Goal: Transaction & Acquisition: Subscribe to service/newsletter

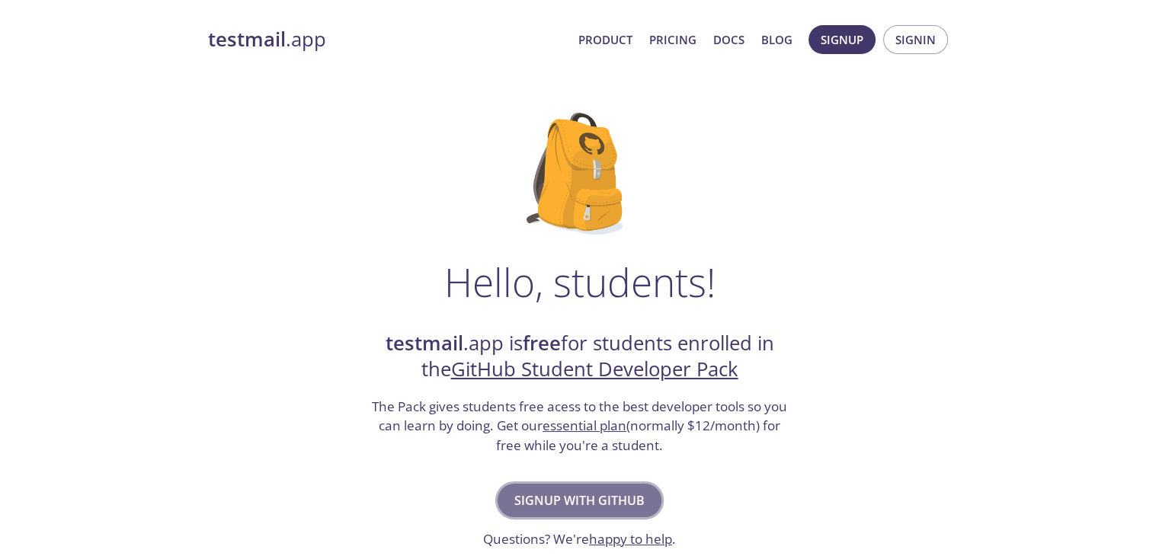
click at [588, 491] on span "Signup with GitHub" at bounding box center [579, 500] width 130 height 21
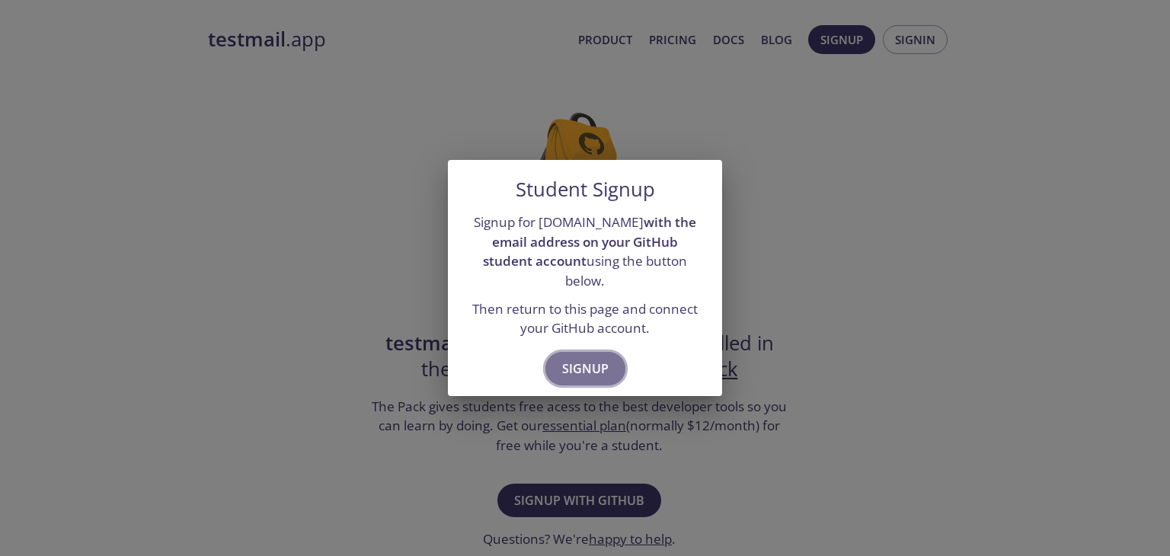
click at [597, 352] on button "Signup" at bounding box center [586, 369] width 80 height 34
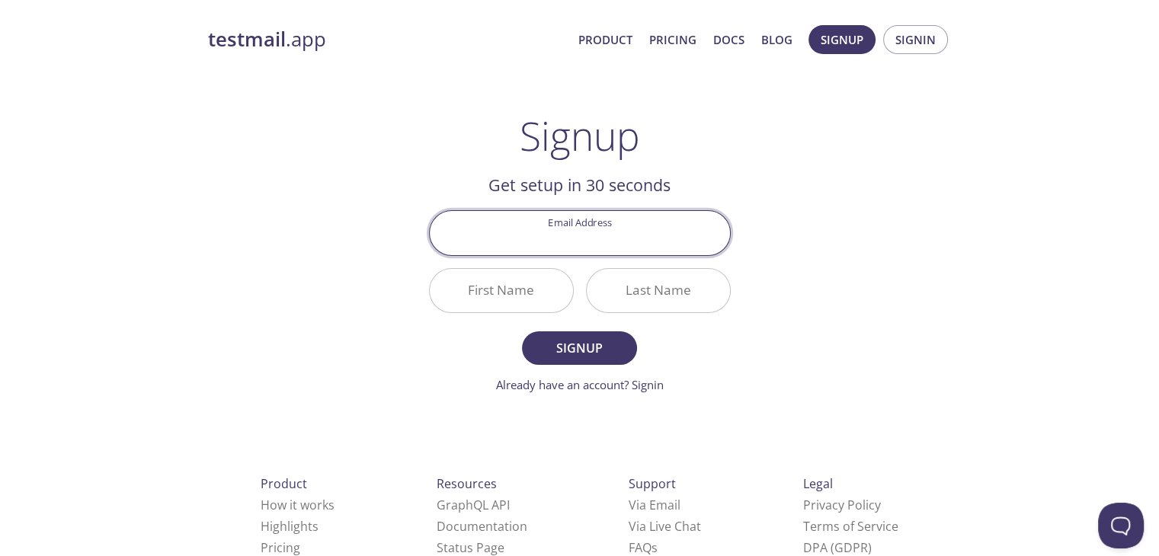
click at [592, 242] on input "Email Address" at bounding box center [580, 232] width 300 height 43
type input "[PERSON_NAME][EMAIL_ADDRESS][DOMAIN_NAME]"
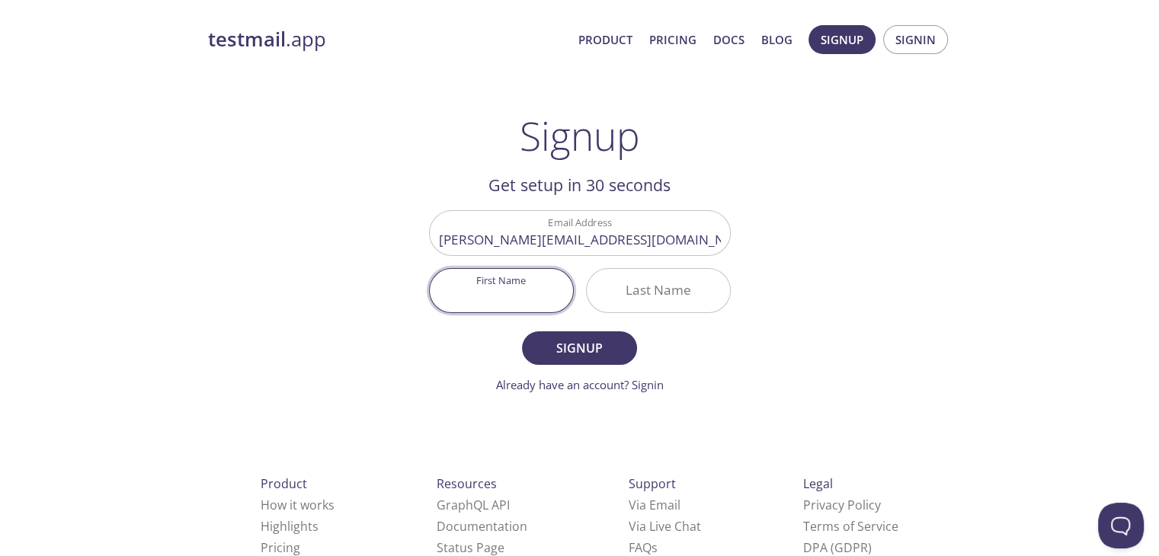
click at [546, 286] on input "First Name" at bounding box center [501, 290] width 143 height 43
type input "[PERSON_NAME]"
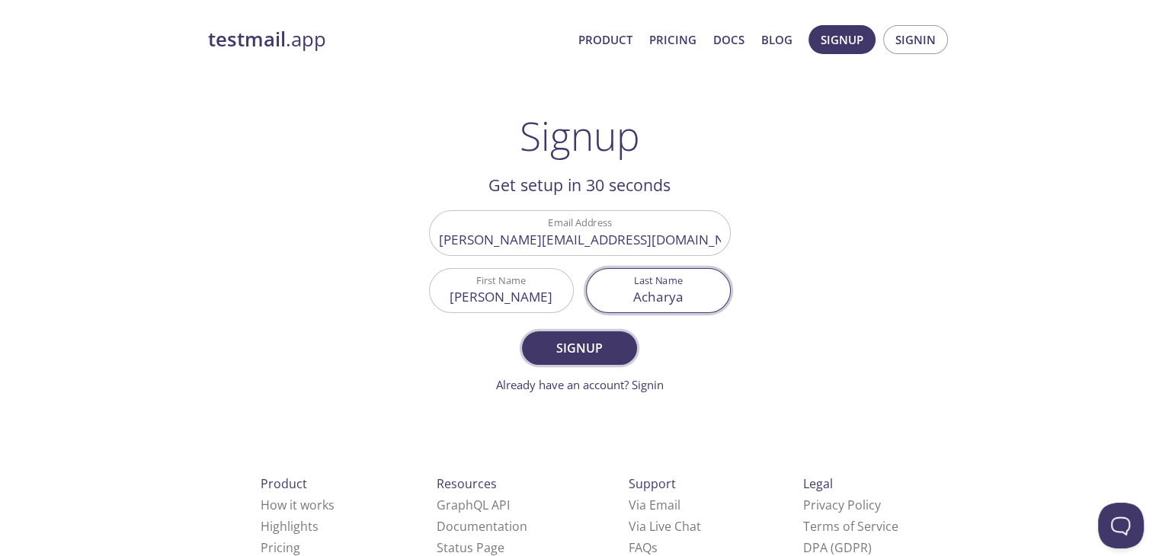
type input "Acharya"
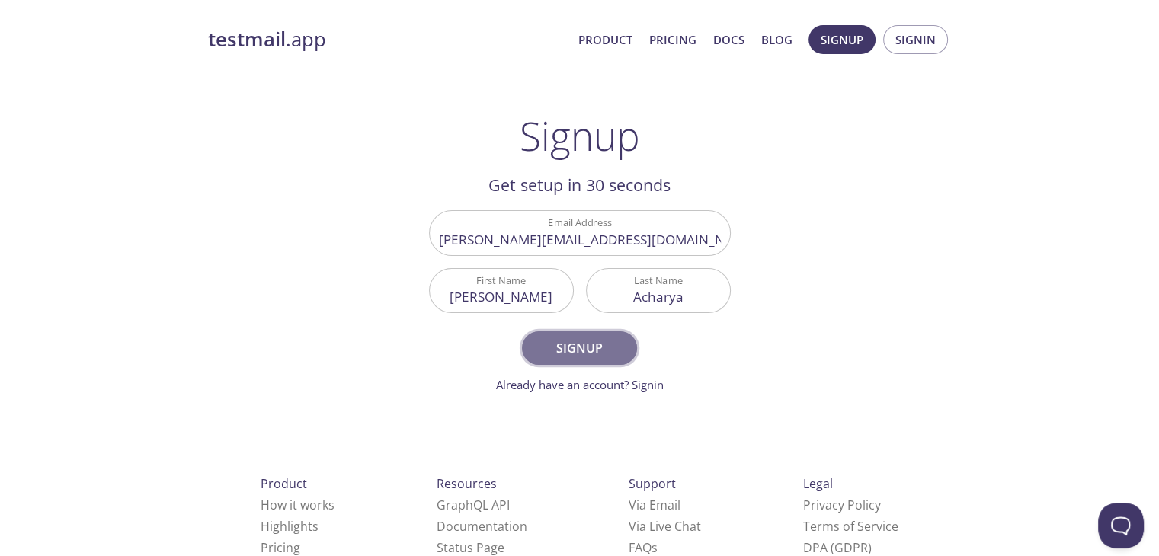
click at [567, 348] on span "Signup" at bounding box center [579, 348] width 81 height 21
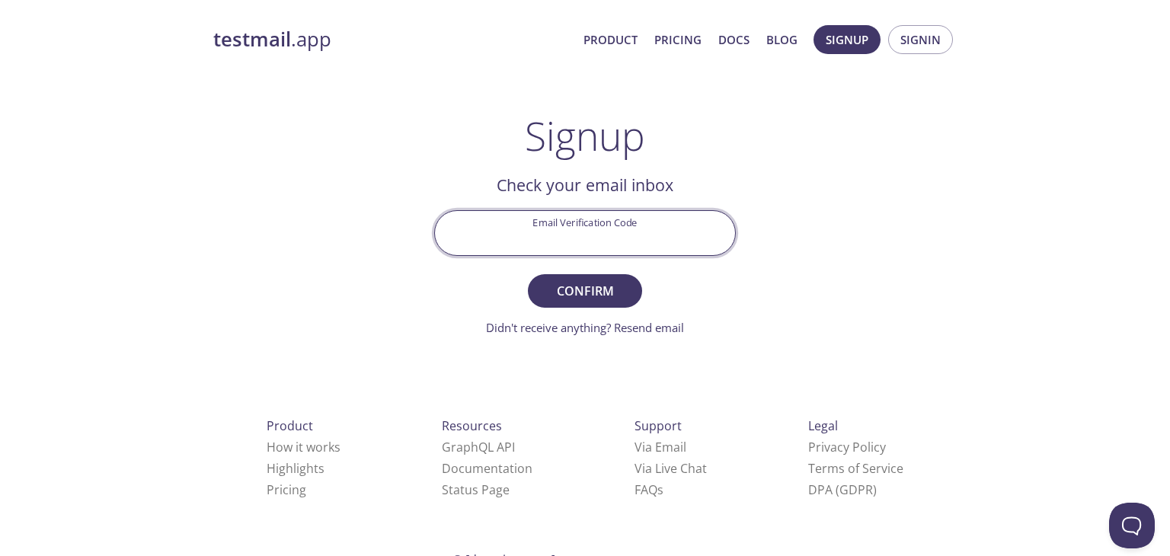
click at [578, 236] on input "Email Verification Code" at bounding box center [585, 232] width 300 height 43
paste input "GJPWBM3"
type input "GJPWBM3"
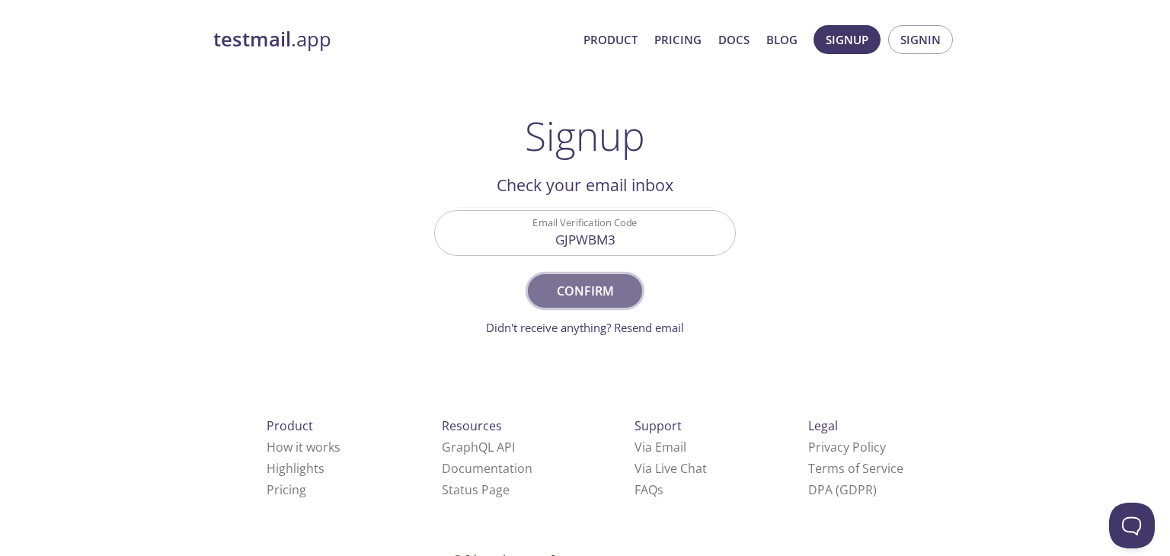
click at [606, 280] on span "Confirm" at bounding box center [585, 290] width 81 height 21
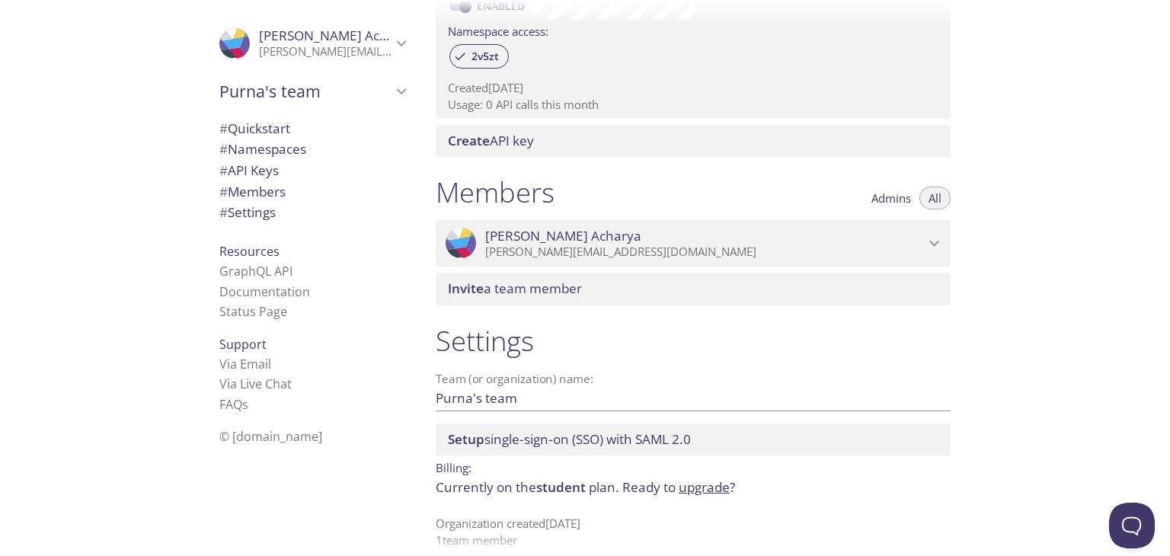
scroll to position [527, 0]
